Goal: Task Accomplishment & Management: Use online tool/utility

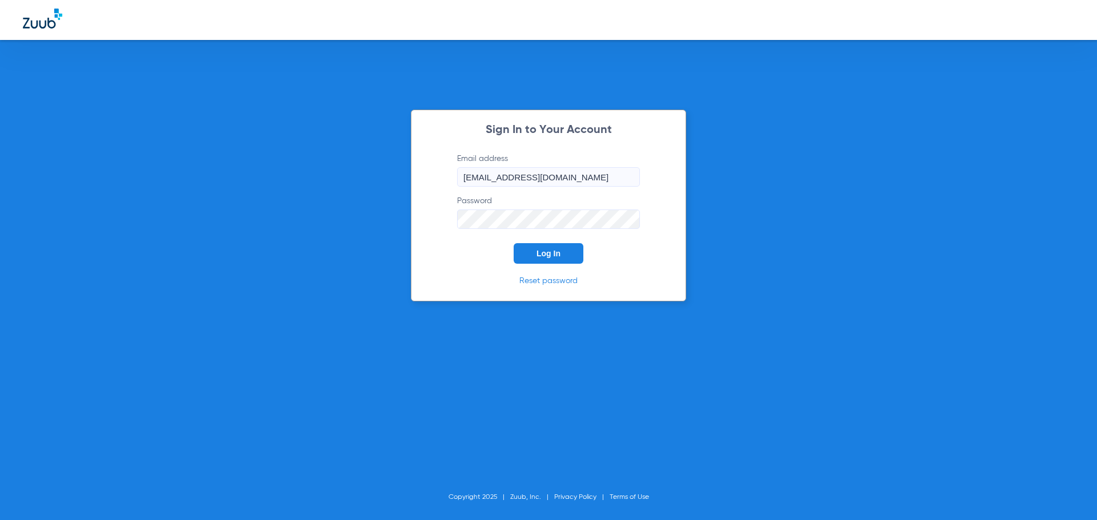
click at [538, 251] on span "Log In" at bounding box center [548, 253] width 24 height 9
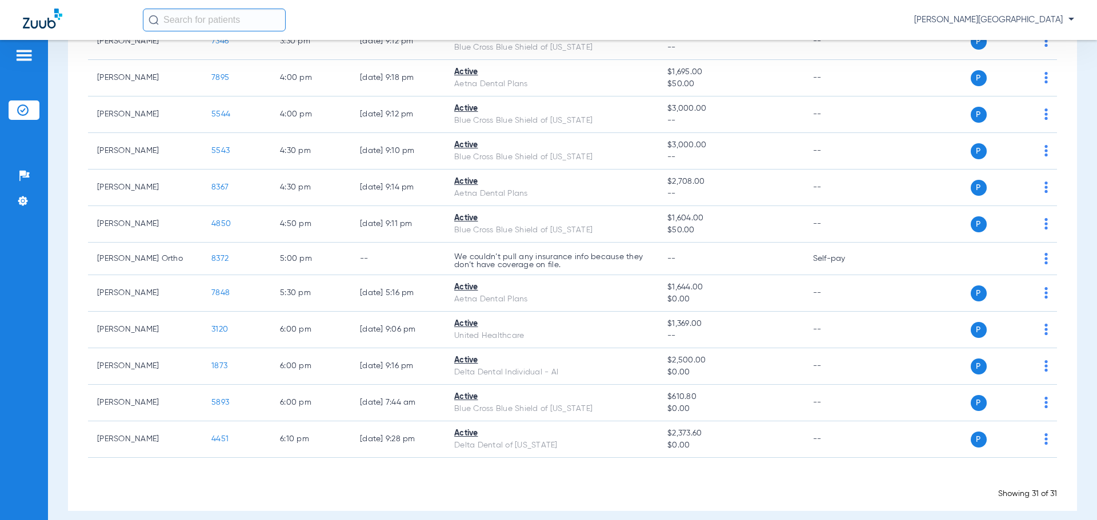
scroll to position [968, 0]
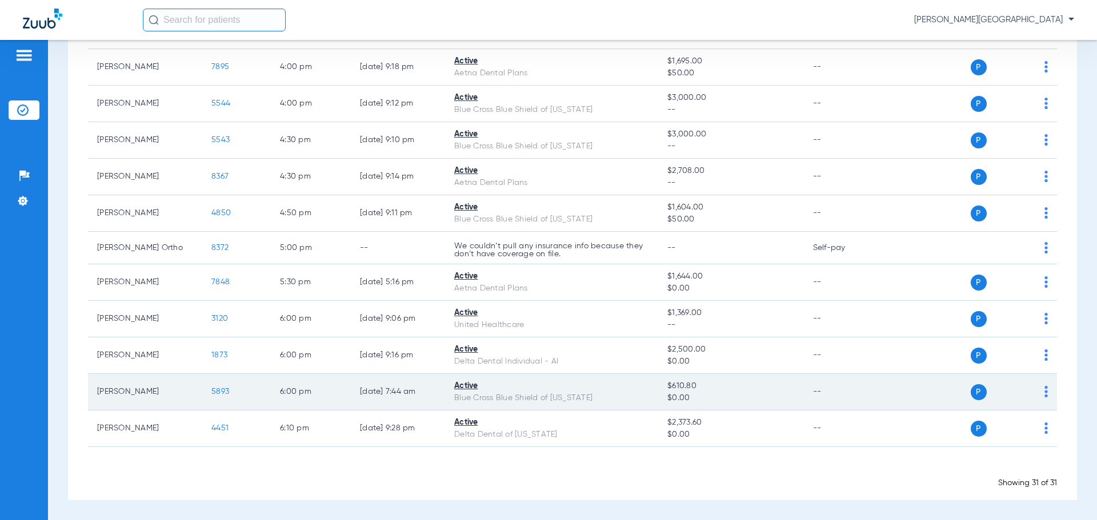
click at [222, 391] on span "5893" at bounding box center [220, 392] width 18 height 8
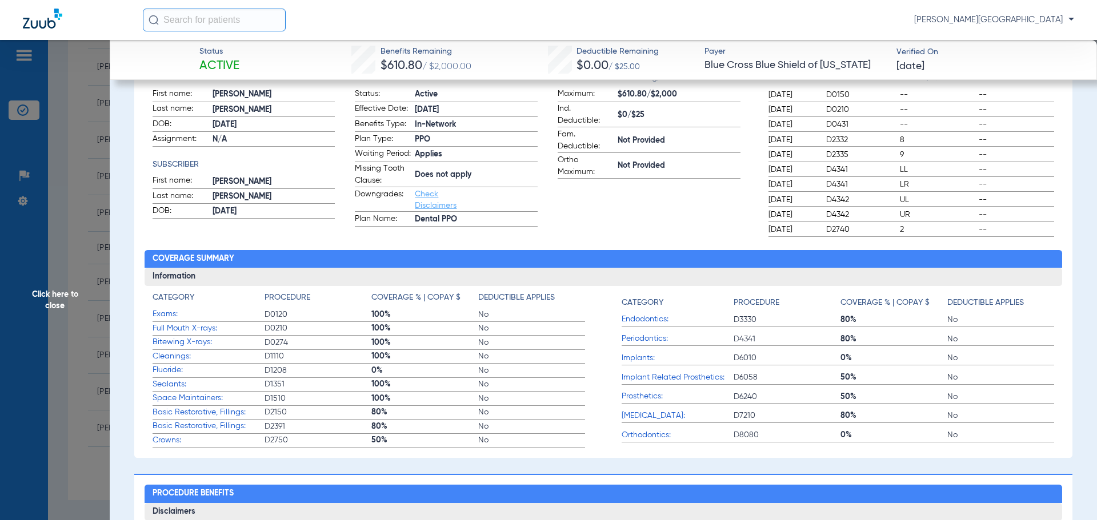
scroll to position [53, 0]
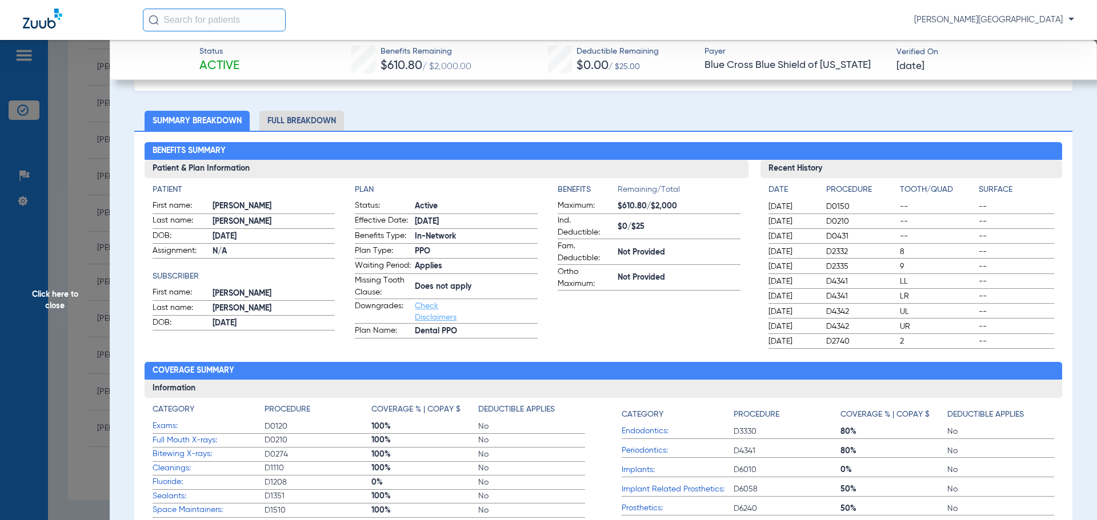
click at [89, 191] on span "Click here to close" at bounding box center [55, 300] width 110 height 520
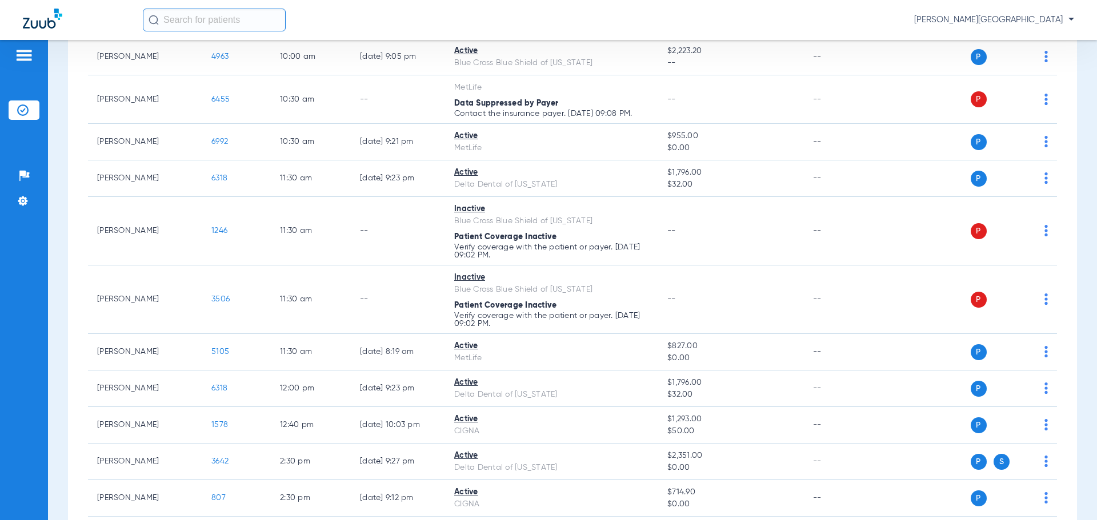
scroll to position [440, 0]
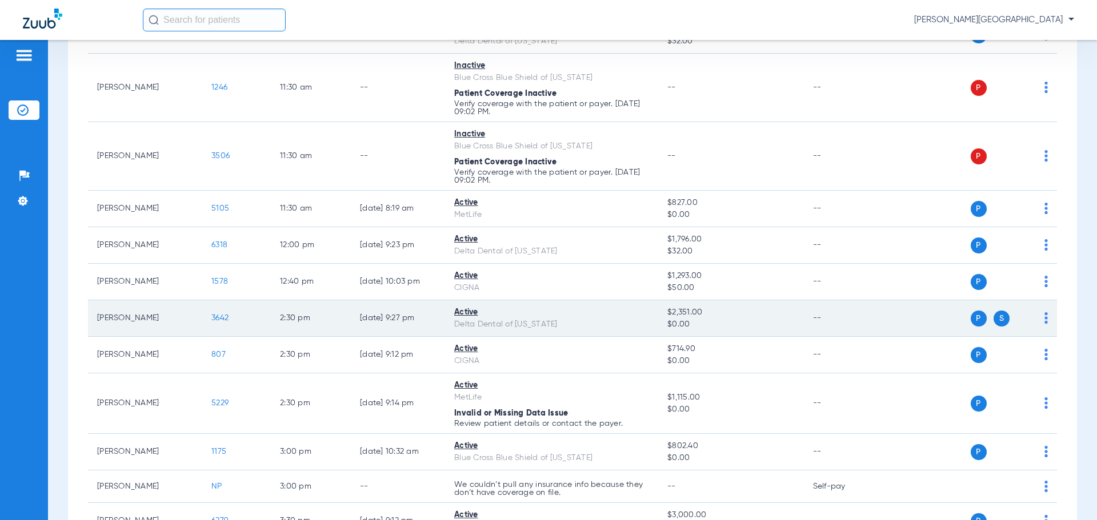
click at [223, 318] on span "3642" at bounding box center [219, 318] width 17 height 8
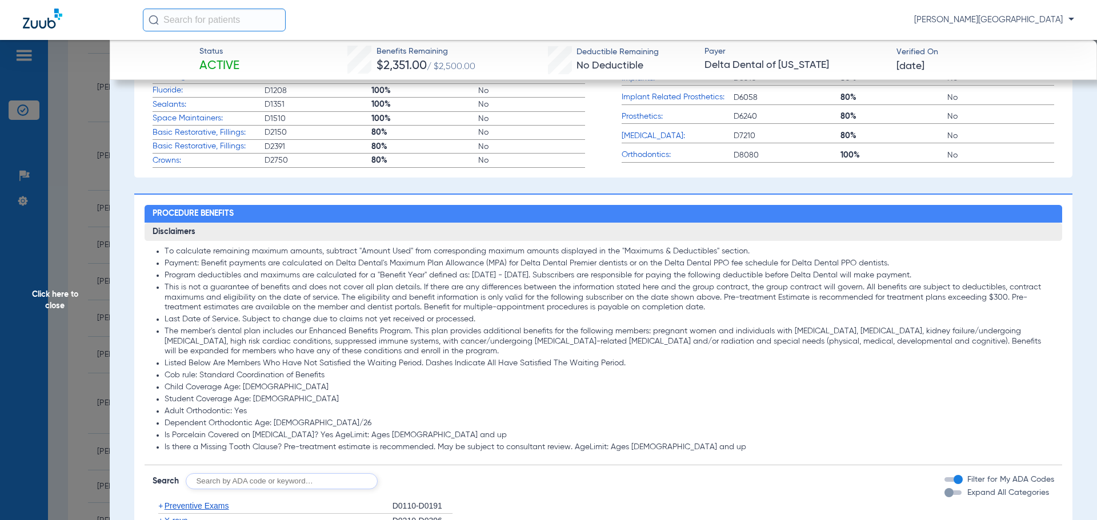
scroll to position [479, 0]
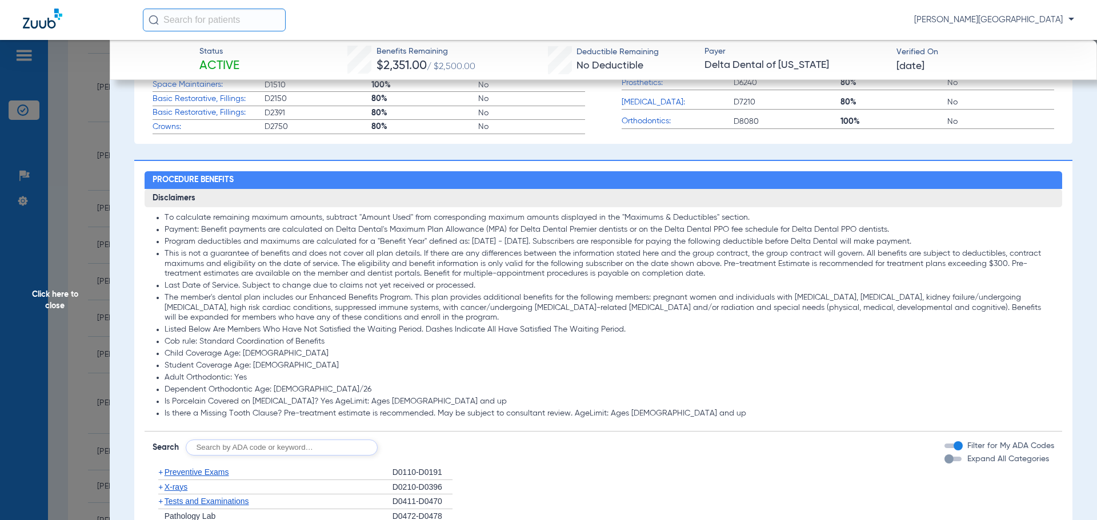
click at [44, 254] on span "Click here to close" at bounding box center [55, 300] width 110 height 520
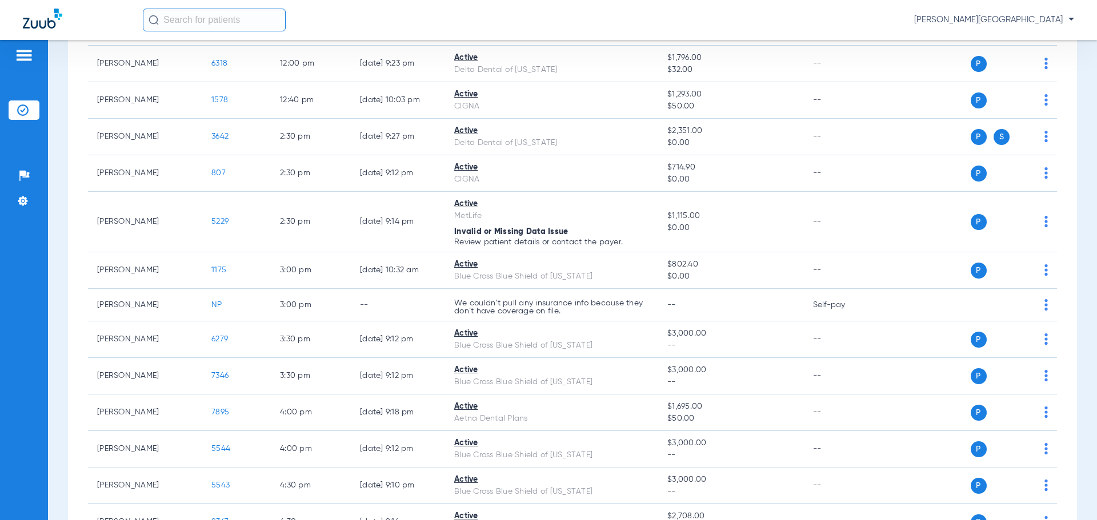
scroll to position [630, 0]
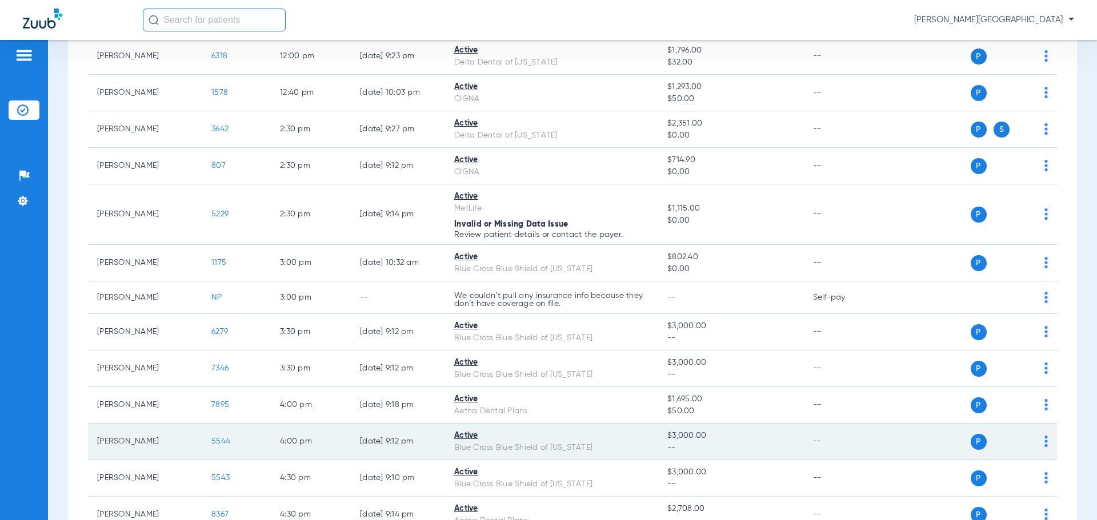
click at [223, 440] on span "5544" at bounding box center [220, 442] width 19 height 8
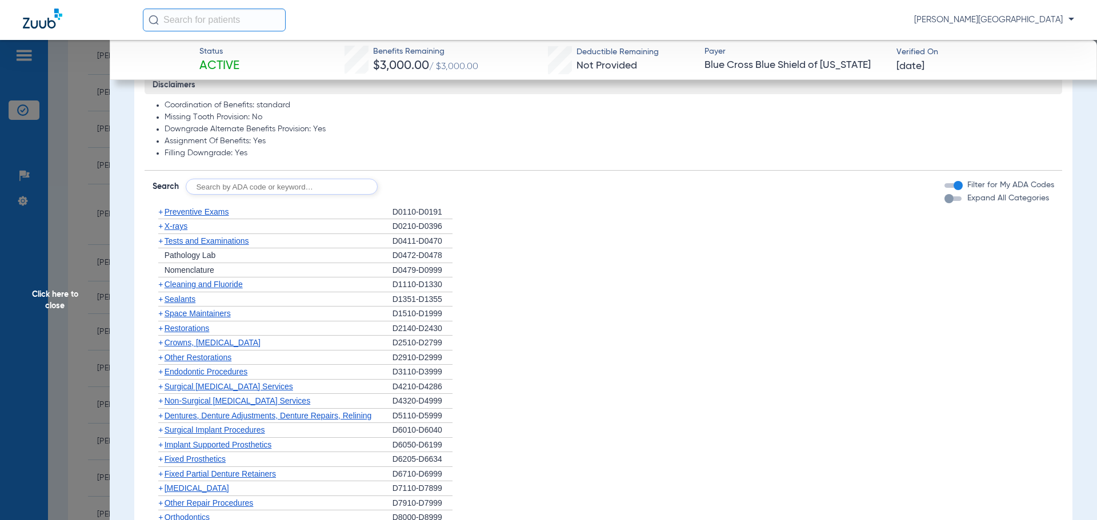
scroll to position [596, 0]
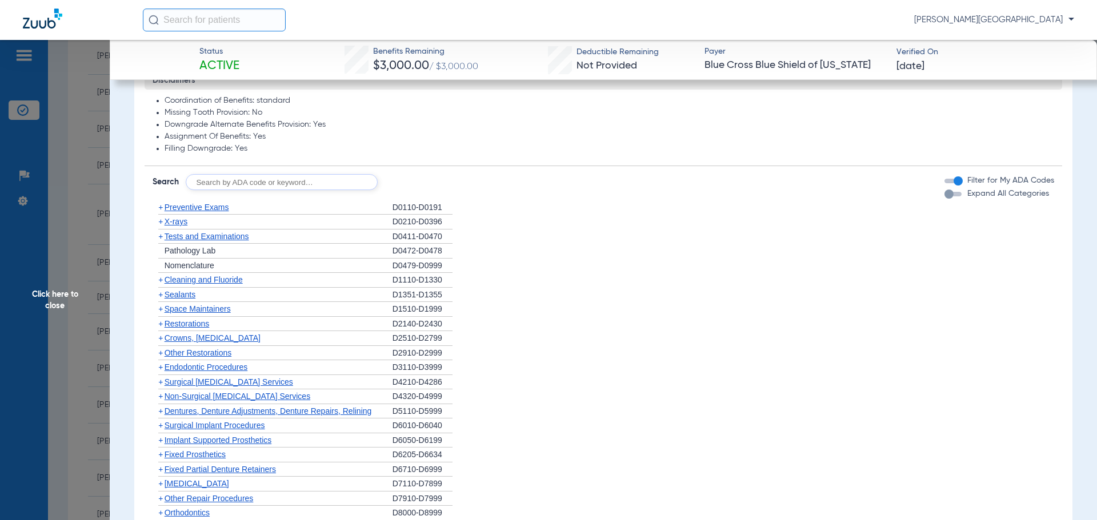
click at [161, 295] on span "+" at bounding box center [160, 294] width 5 height 9
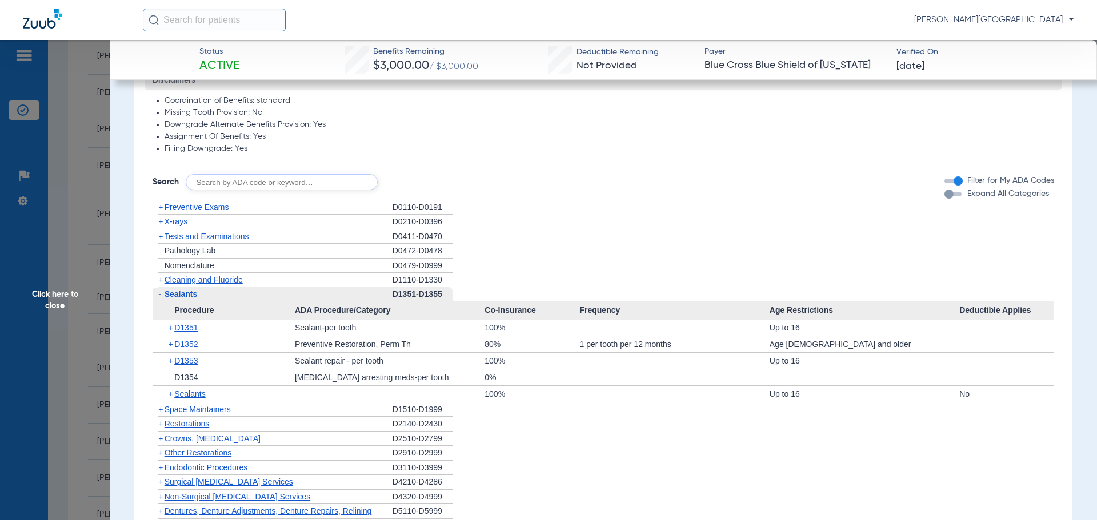
click at [172, 327] on span "+" at bounding box center [172, 328] width 6 height 16
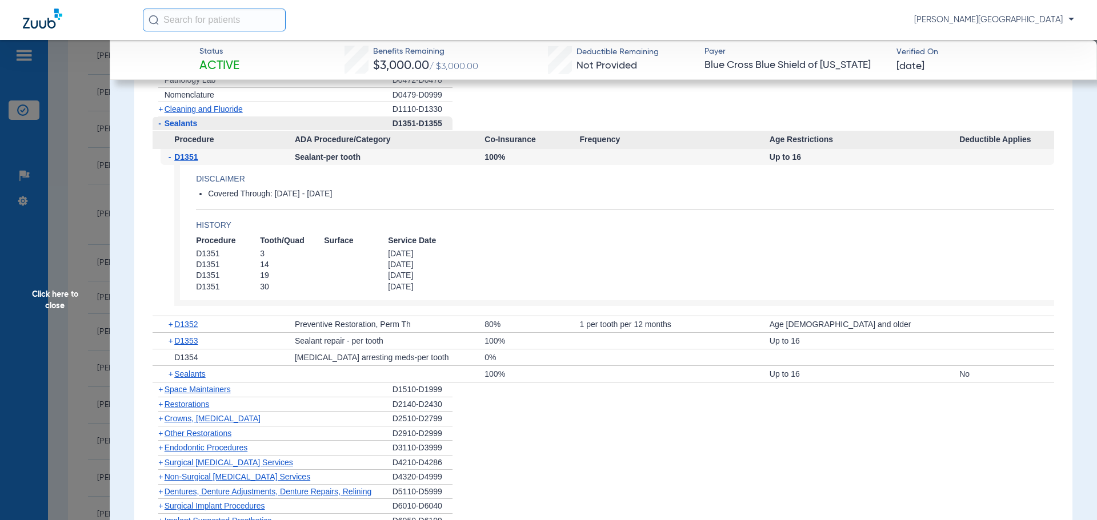
scroll to position [778, 0]
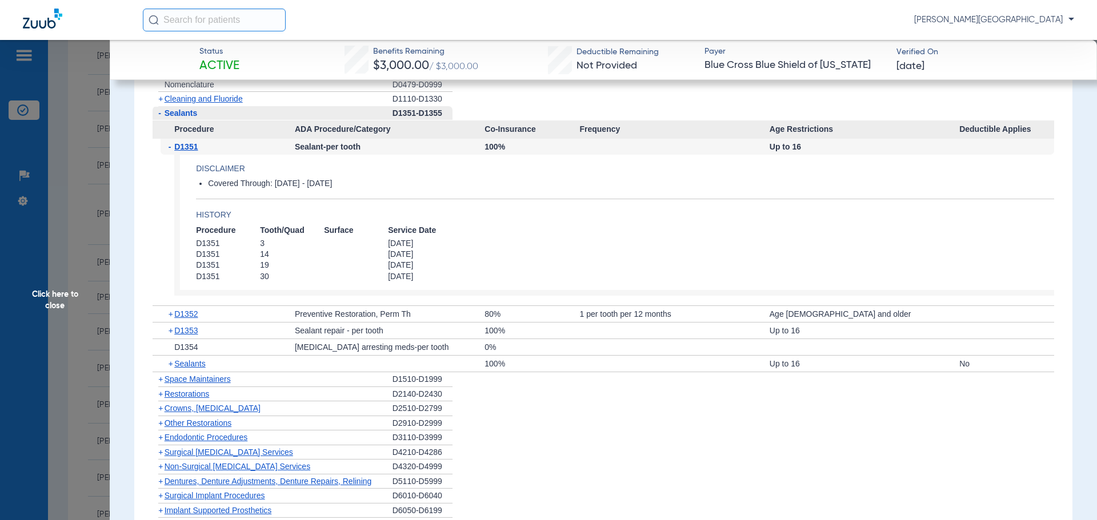
click at [170, 363] on span "+" at bounding box center [172, 364] width 6 height 16
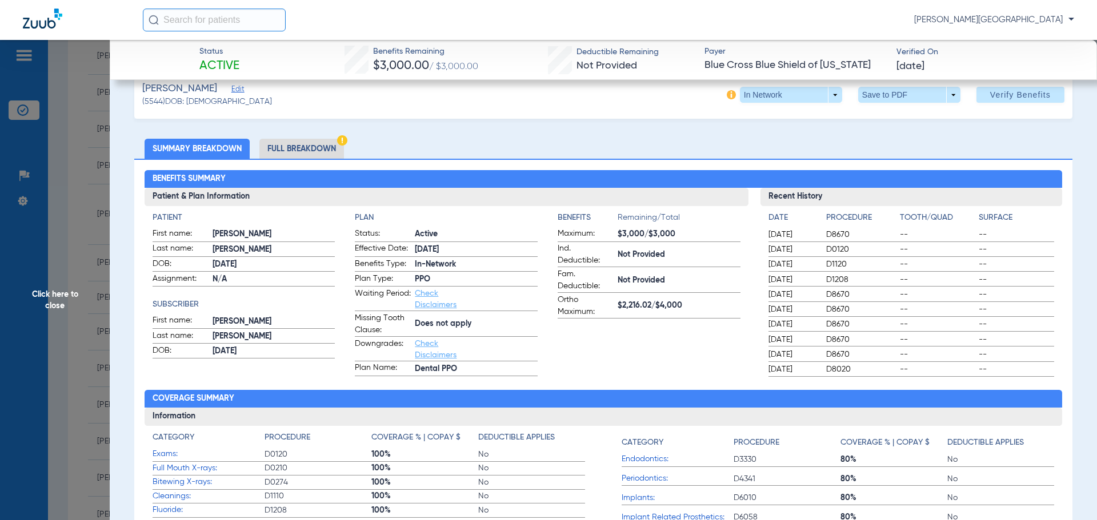
scroll to position [0, 0]
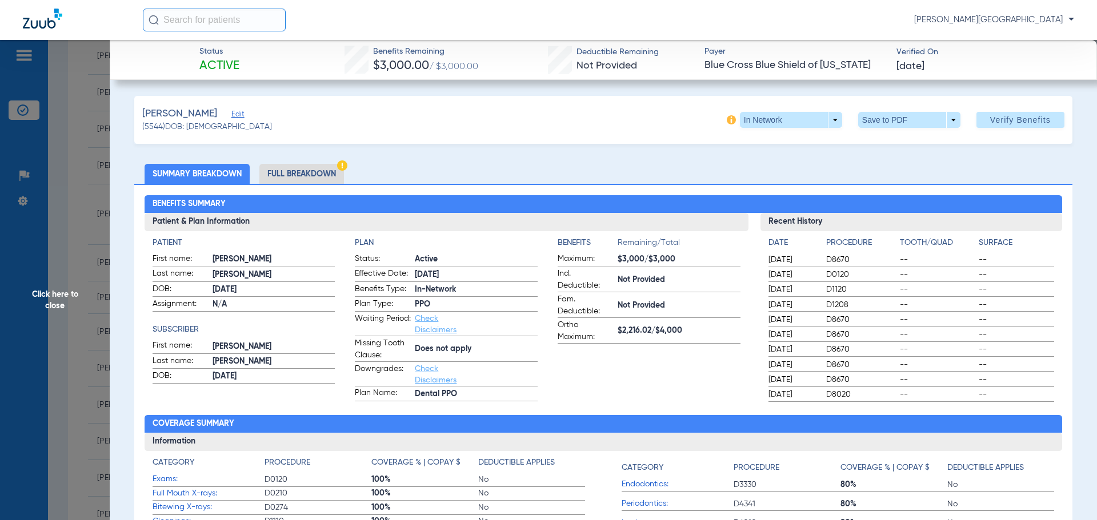
click at [317, 170] on li "Full Breakdown" at bounding box center [301, 174] width 85 height 20
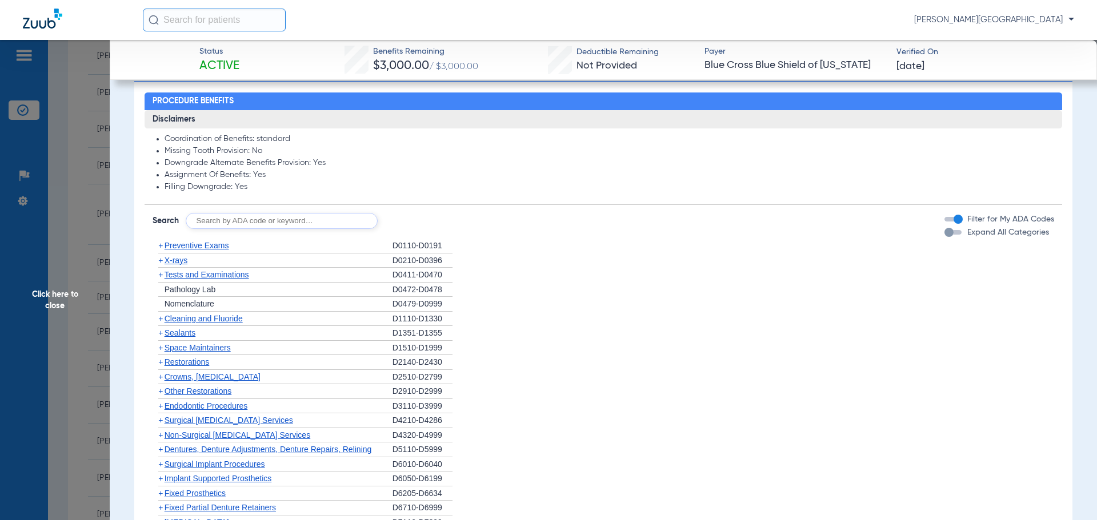
scroll to position [966, 0]
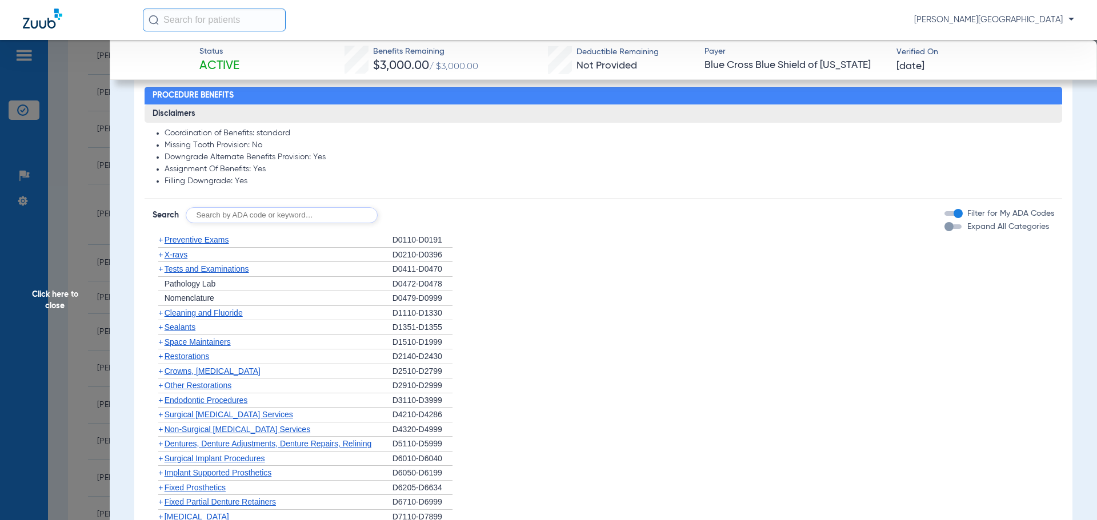
click at [162, 327] on span "+" at bounding box center [160, 327] width 5 height 9
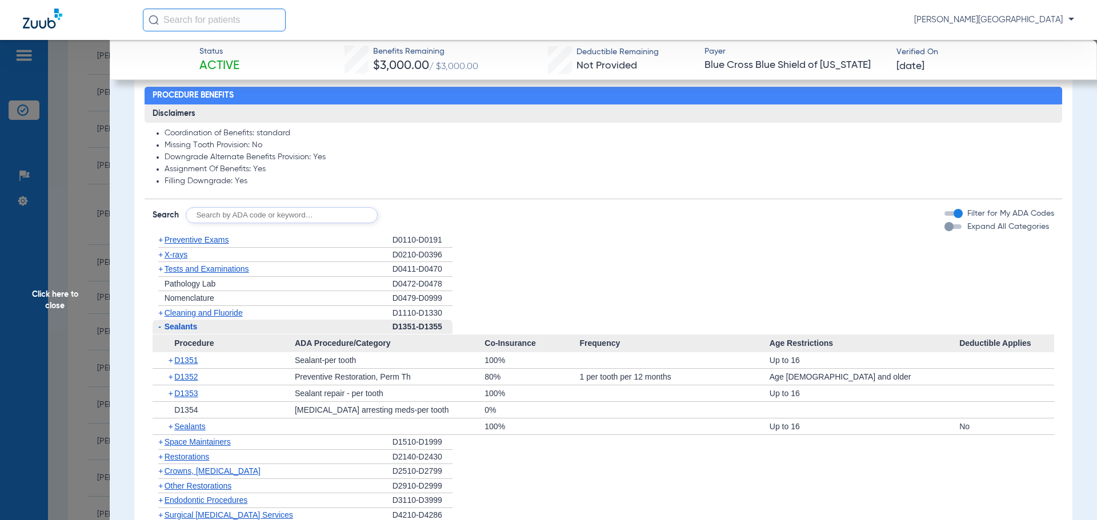
click at [173, 363] on span "+" at bounding box center [172, 361] width 6 height 16
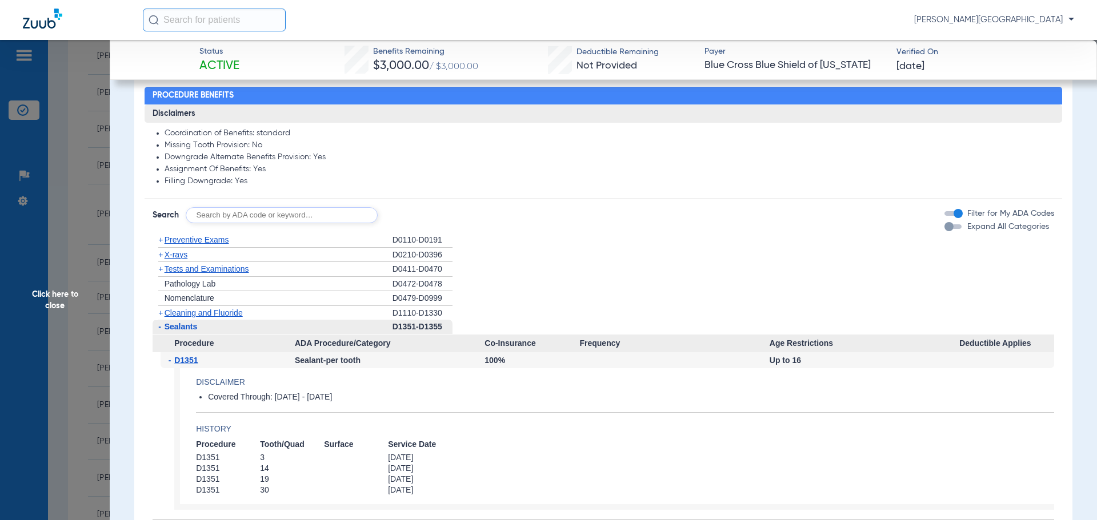
drag, startPoint x: 1080, startPoint y: 265, endPoint x: 1077, endPoint y: 201, distance: 64.1
click at [1077, 201] on app-member-insurance-verification-view "Status Active Benefits Remaining $3,000.00 / $3,000.00 Deductible Remaining Not…" at bounding box center [603, 389] width 987 height 2631
click at [1003, 174] on li "Assignment Of Benefits: Yes" at bounding box center [610, 170] width 890 height 10
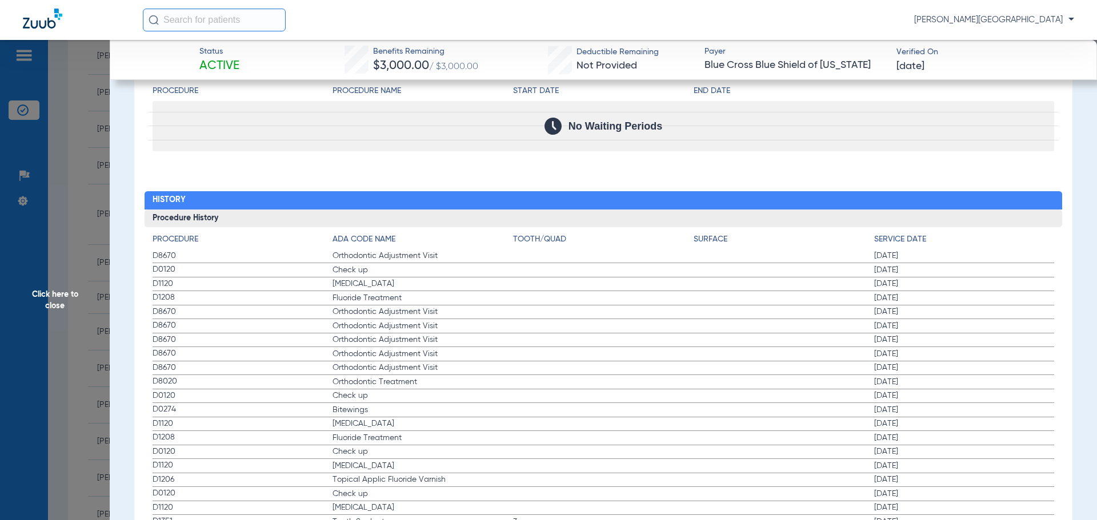
scroll to position [1850, 0]
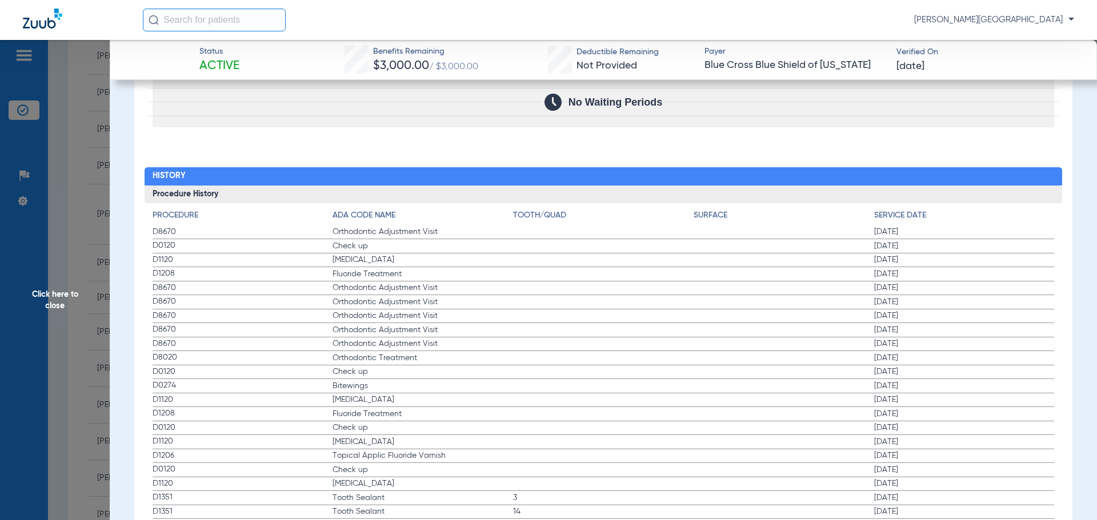
drag, startPoint x: 37, startPoint y: 260, endPoint x: 41, endPoint y: 266, distance: 7.3
click at [37, 259] on span "Click here to close" at bounding box center [55, 300] width 110 height 520
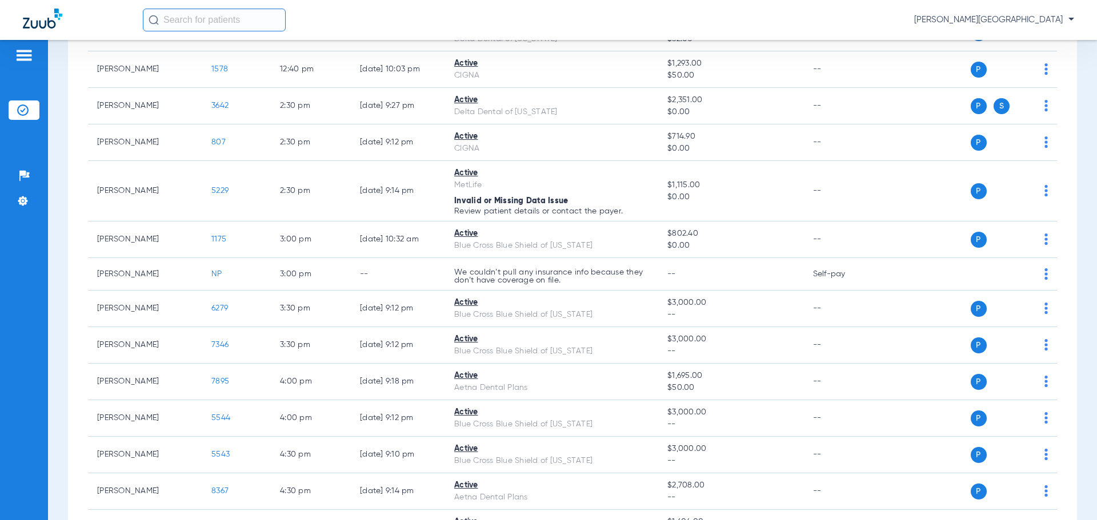
scroll to position [660, 0]
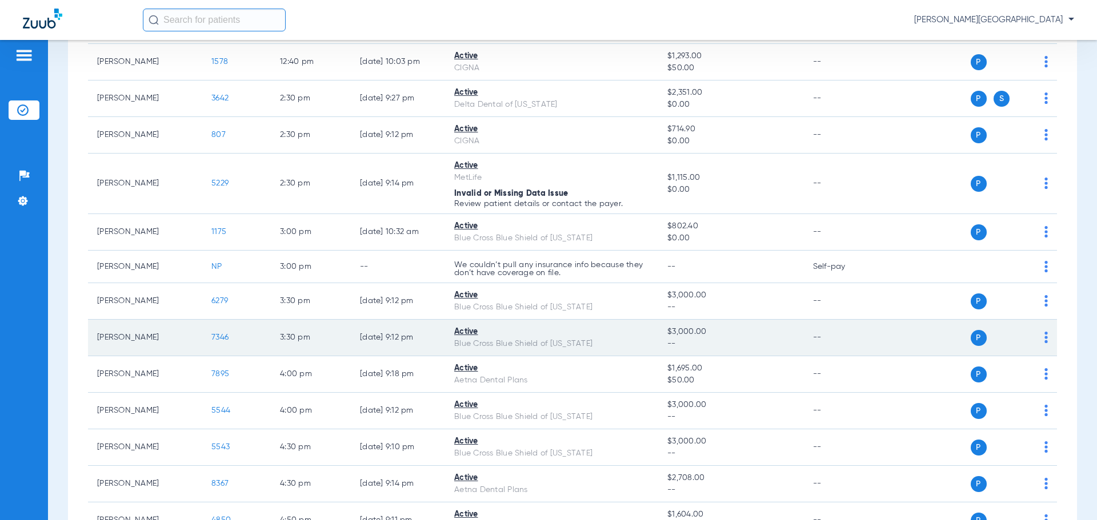
click at [219, 335] on span "7346" at bounding box center [219, 338] width 17 height 8
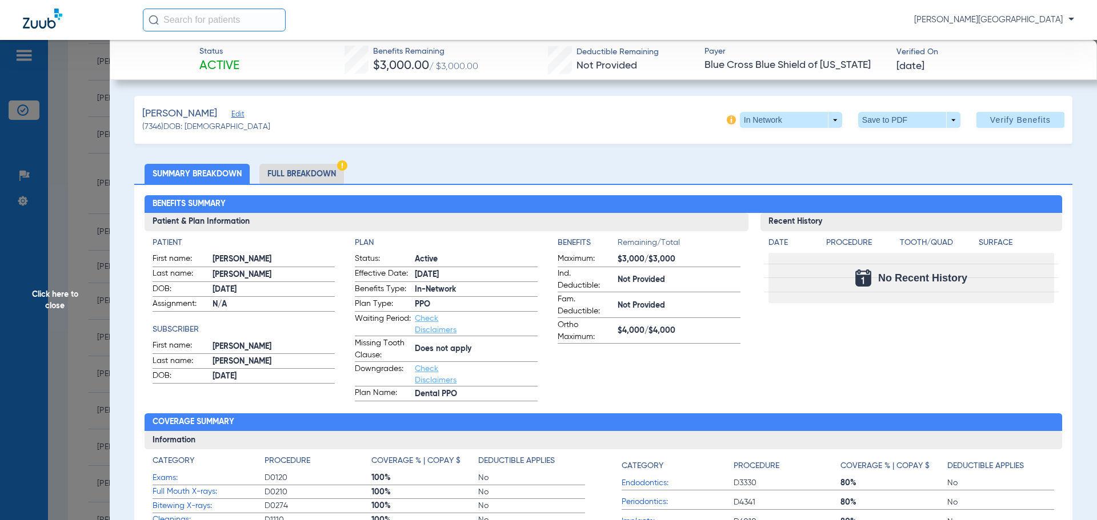
click at [418, 328] on link "Check Disclaimers" at bounding box center [436, 324] width 42 height 19
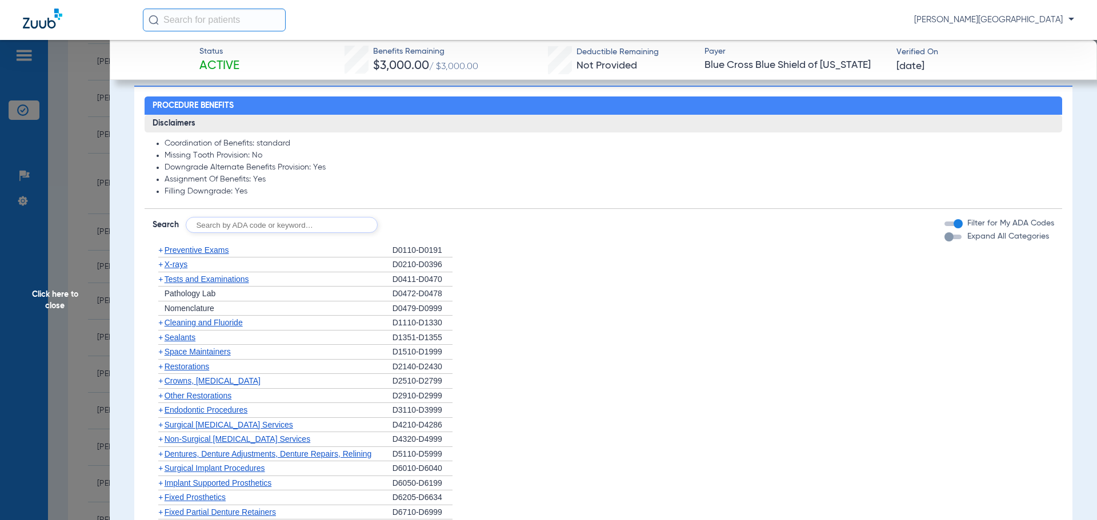
scroll to position [554, 0]
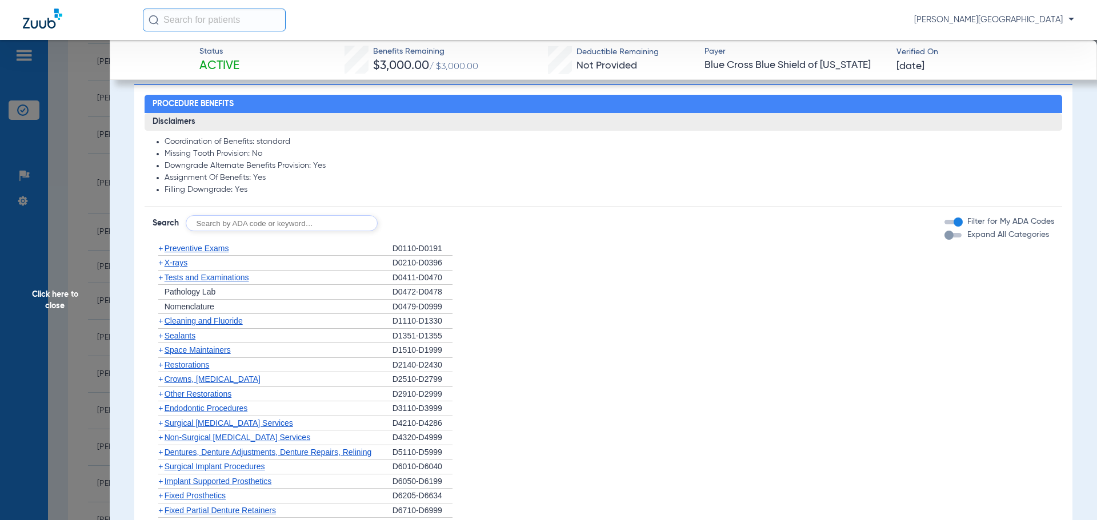
click at [161, 337] on span "+" at bounding box center [160, 335] width 5 height 9
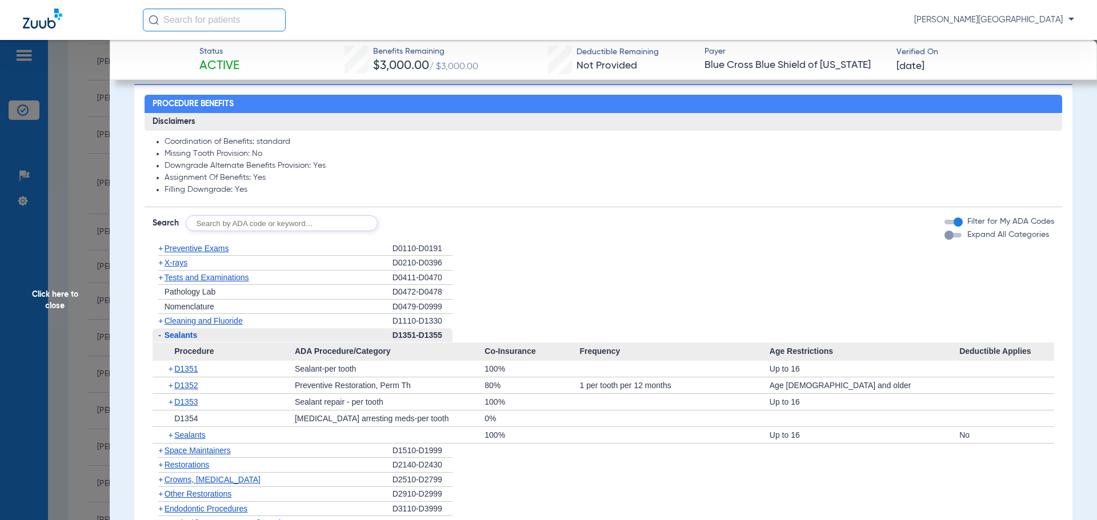
click at [171, 371] on span "+" at bounding box center [172, 369] width 6 height 16
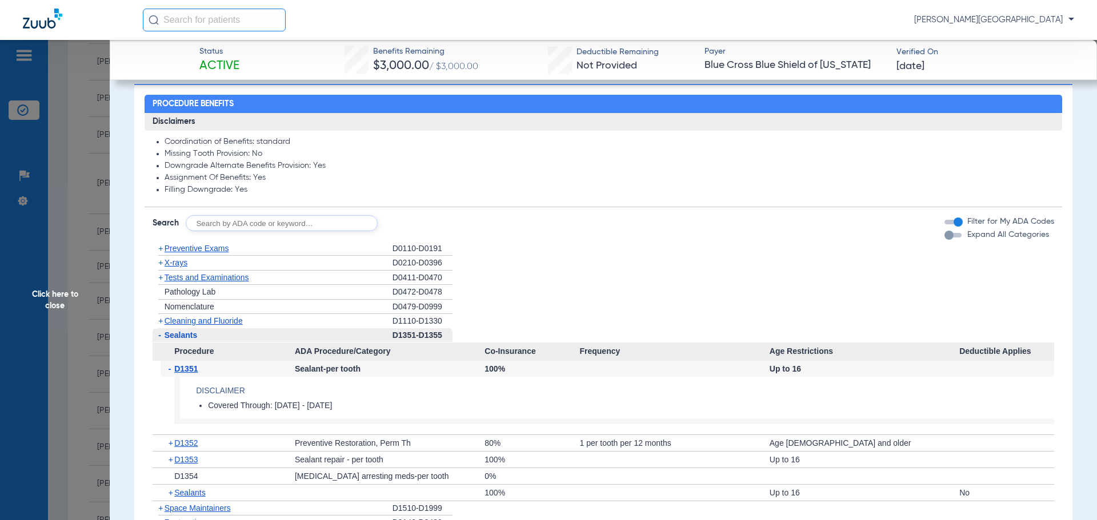
click at [70, 158] on span "Click here to close" at bounding box center [55, 300] width 110 height 520
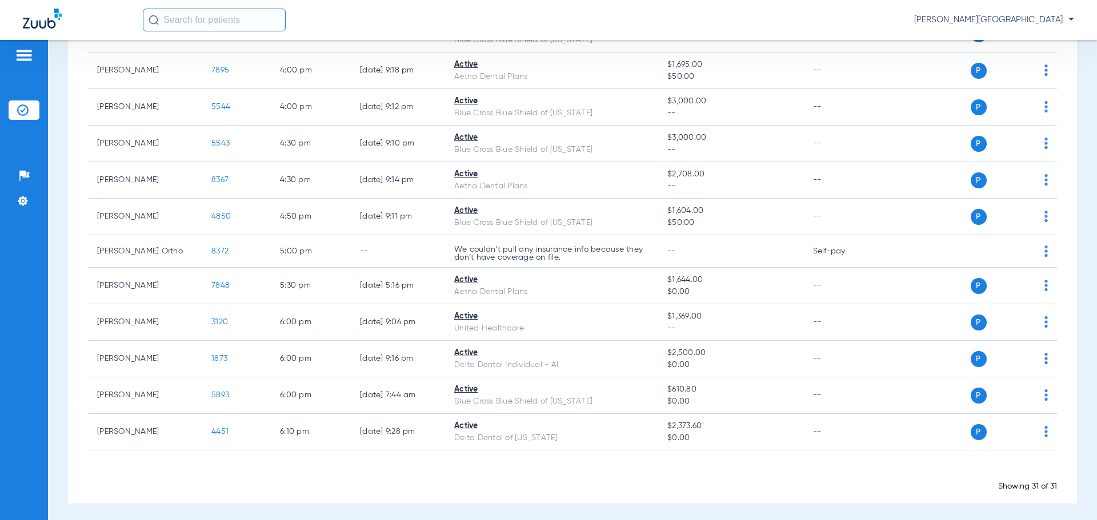
scroll to position [968, 0]
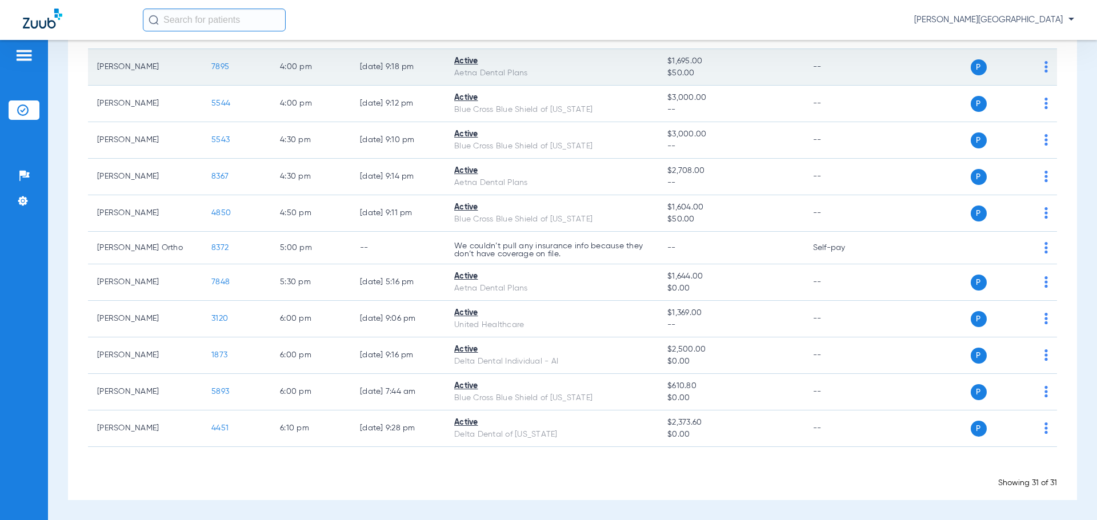
click at [218, 71] on td "7895" at bounding box center [236, 67] width 69 height 37
click at [219, 69] on span "7895" at bounding box center [220, 67] width 18 height 8
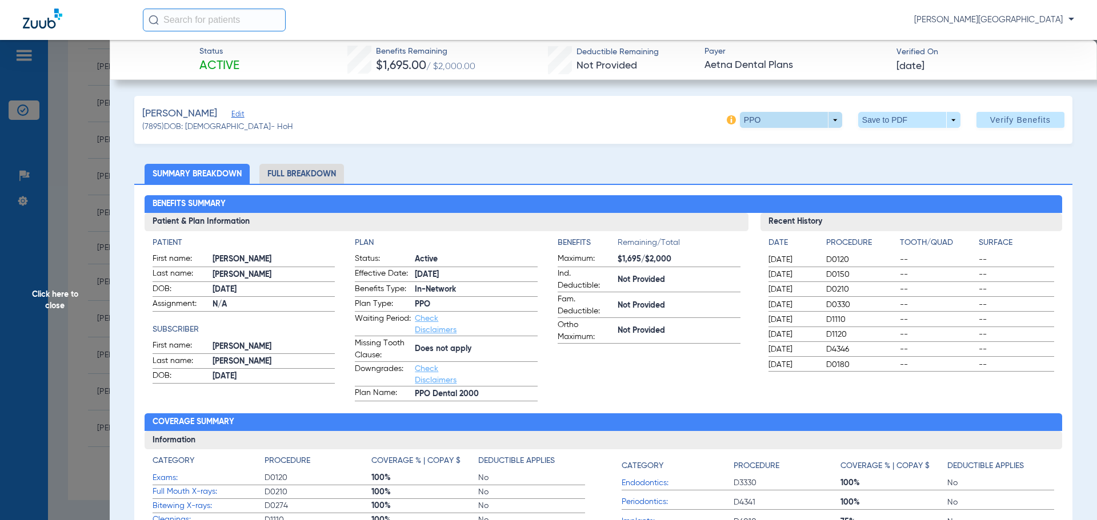
click at [823, 121] on span at bounding box center [791, 120] width 102 height 16
click at [822, 120] on div at bounding box center [548, 260] width 1097 height 520
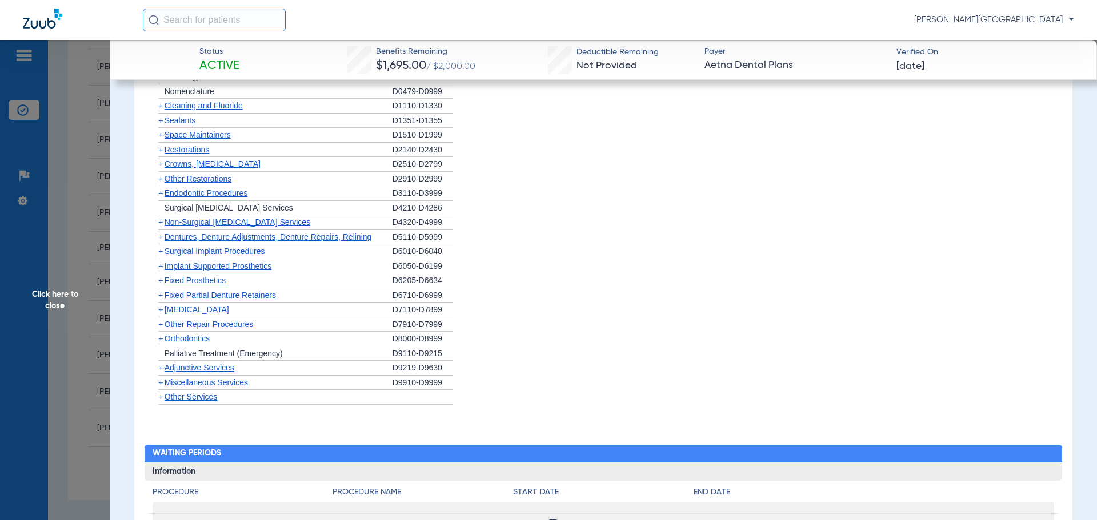
scroll to position [759, 0]
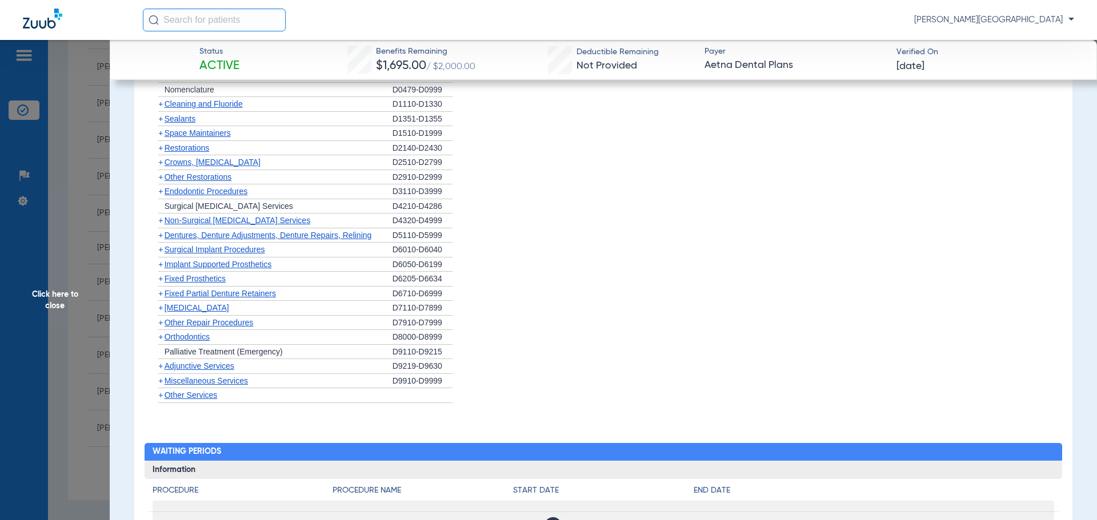
click at [159, 336] on span "+" at bounding box center [160, 337] width 5 height 9
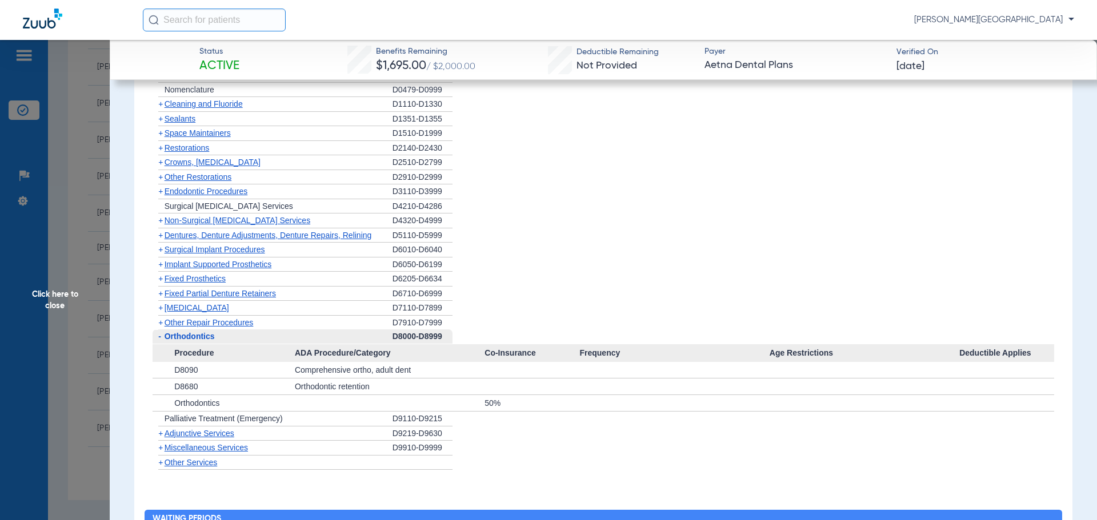
click at [160, 435] on span "+" at bounding box center [160, 433] width 5 height 9
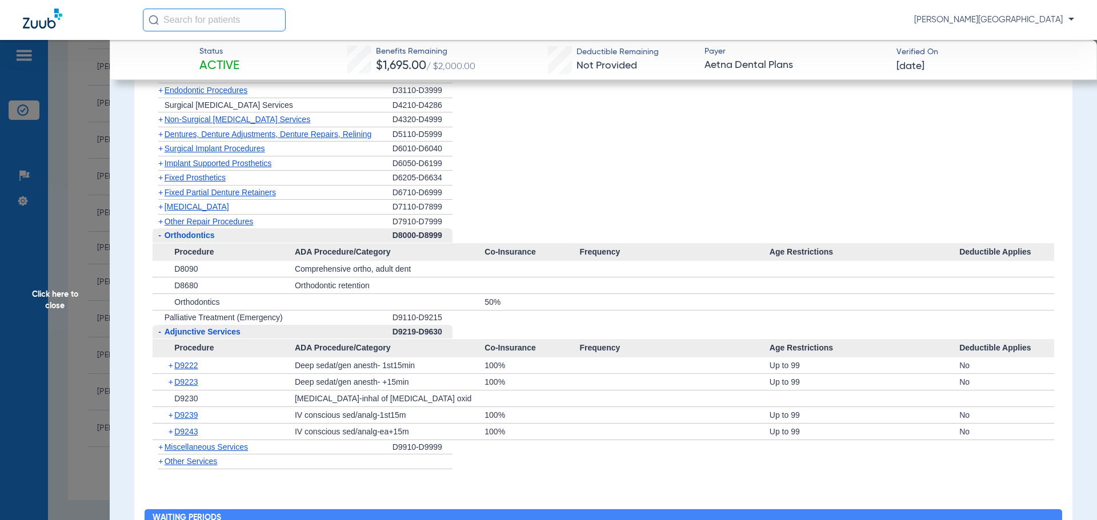
scroll to position [923, 0]
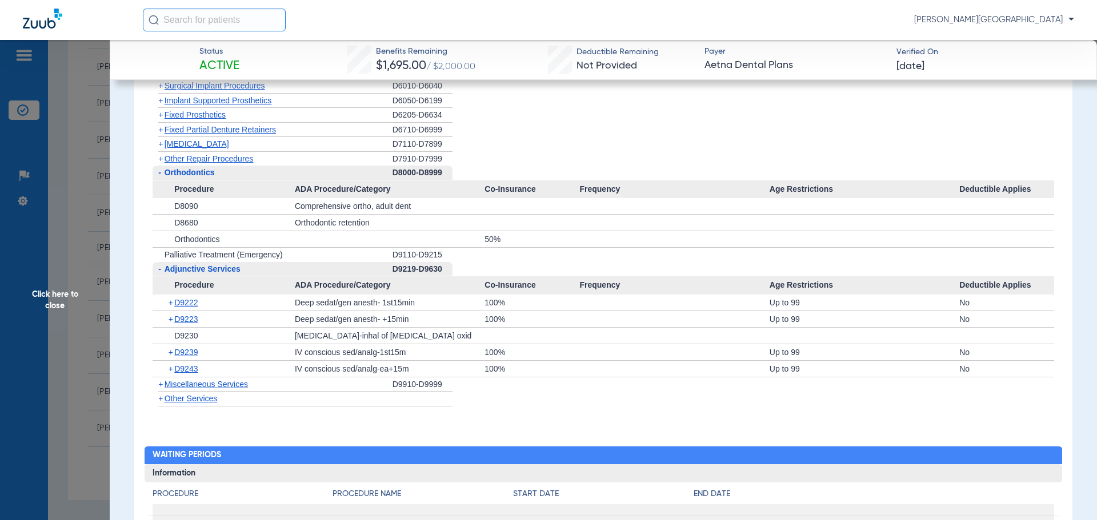
click at [165, 386] on span "Miscellaneous Services" at bounding box center [206, 384] width 83 height 9
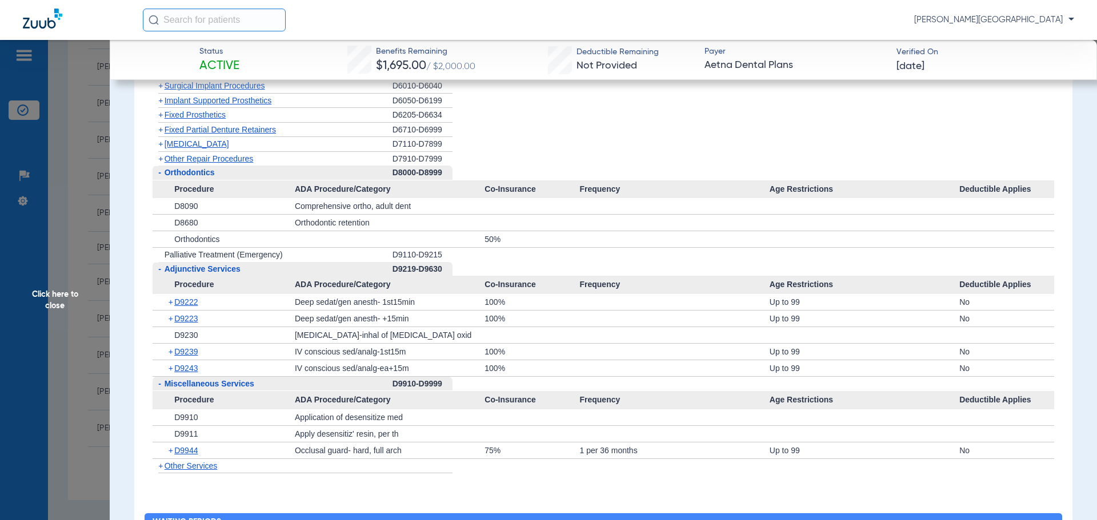
click at [169, 450] on span "+" at bounding box center [172, 451] width 6 height 16
